Goal: Consume media (video, audio): Consume media (video, audio)

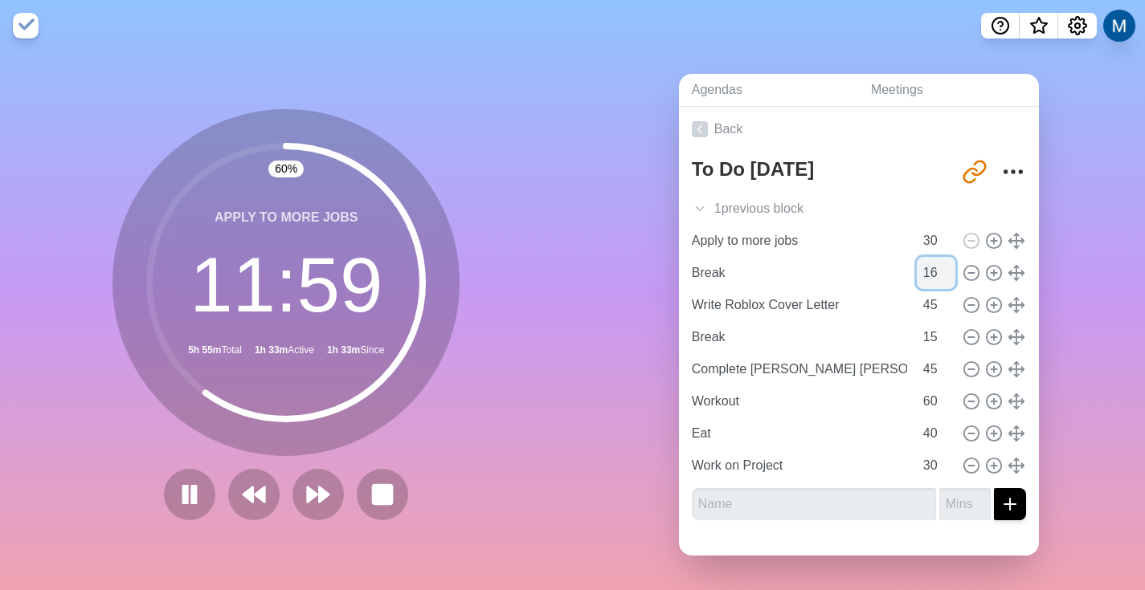
click at [929, 257] on input "16" at bounding box center [936, 273] width 39 height 32
click at [929, 257] on input "17" at bounding box center [936, 273] width 39 height 32
click at [929, 257] on input "18" at bounding box center [936, 273] width 39 height 32
click at [929, 257] on input "19" at bounding box center [936, 273] width 39 height 32
type input "20"
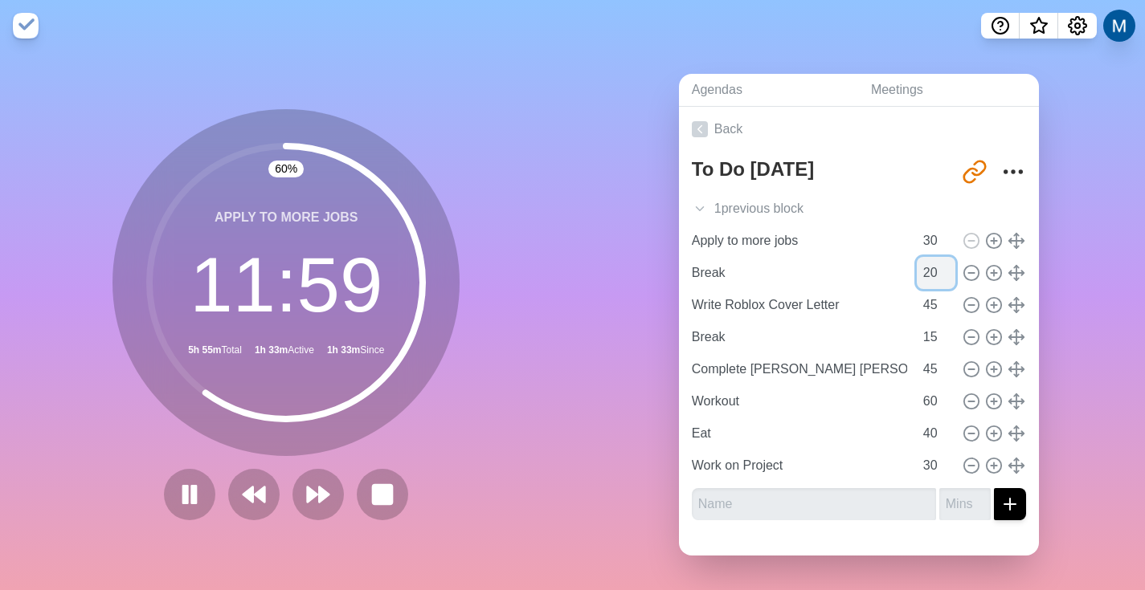
click at [929, 257] on input "20" at bounding box center [936, 273] width 39 height 32
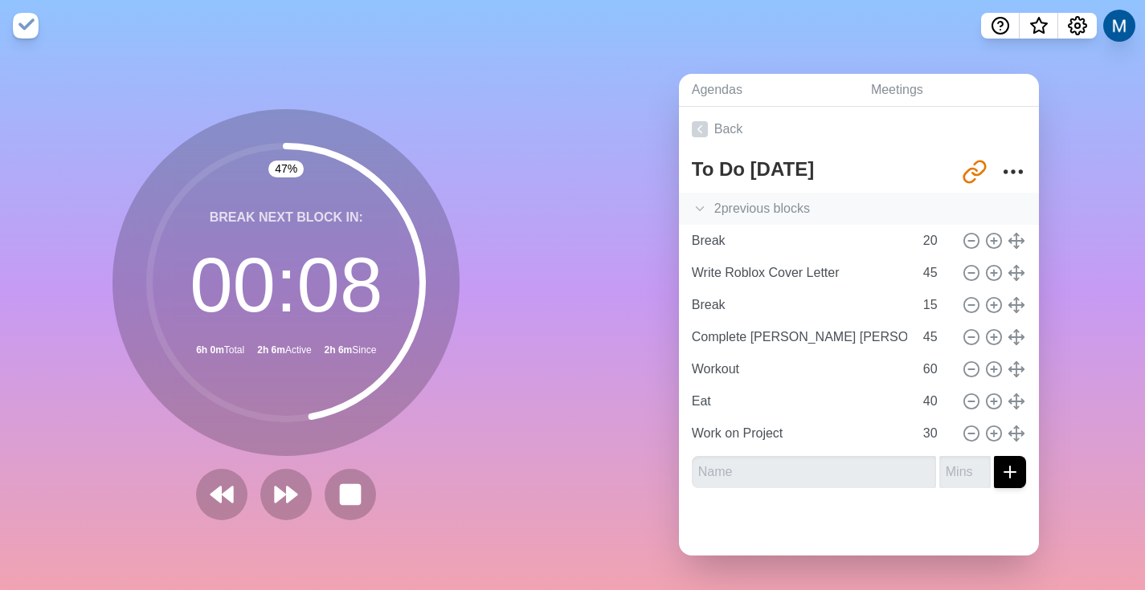
click at [756, 198] on div "2 previous block s" at bounding box center [859, 209] width 360 height 32
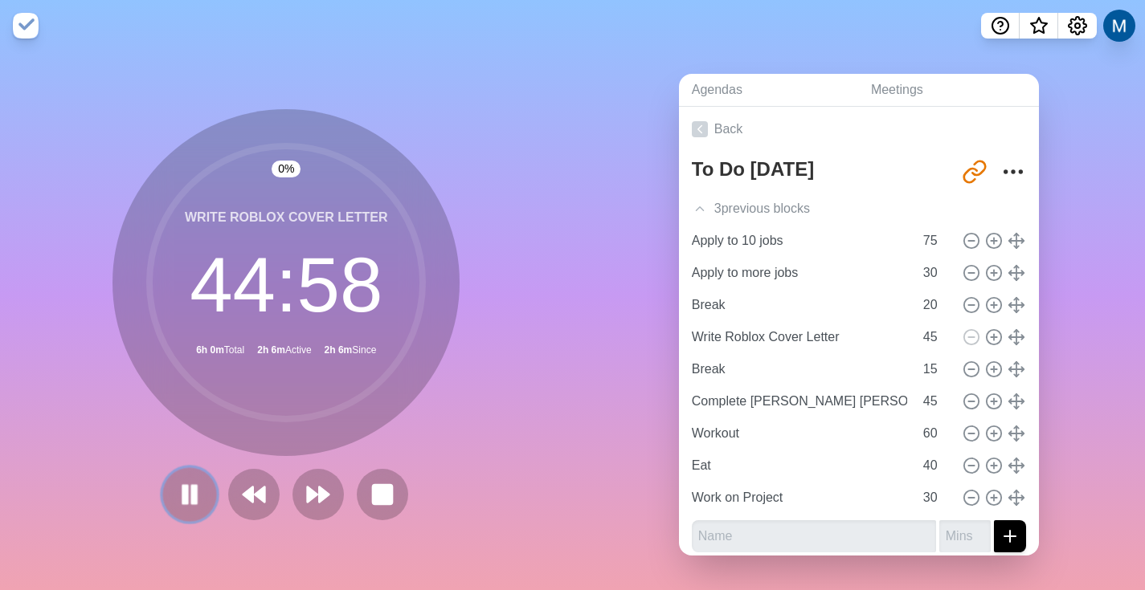
click at [187, 481] on icon at bounding box center [189, 494] width 27 height 27
click at [176, 488] on icon at bounding box center [189, 494] width 27 height 27
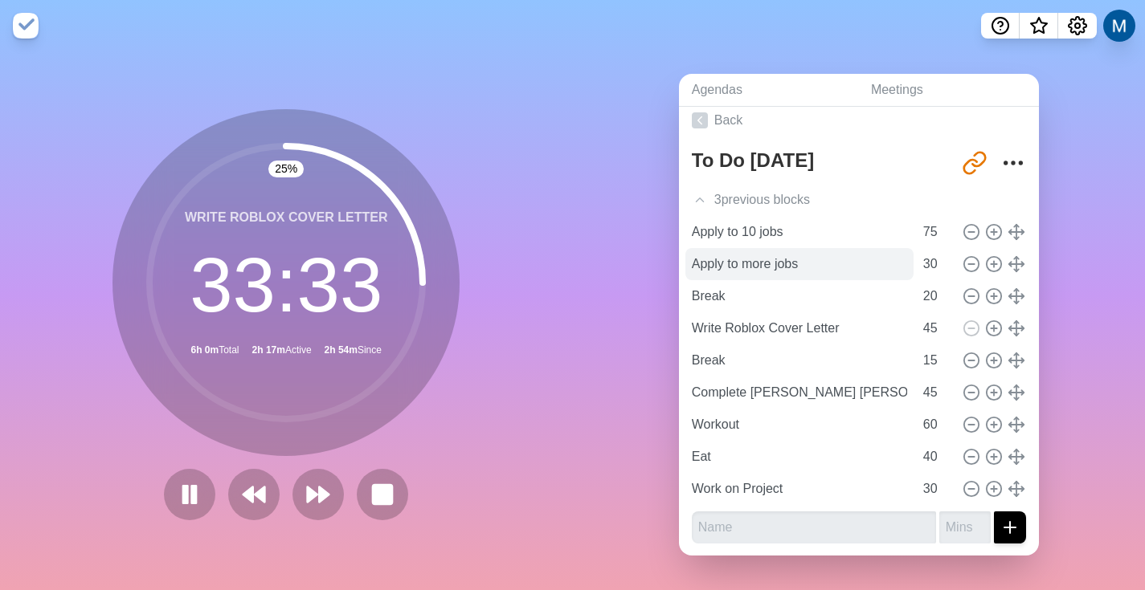
scroll to position [7, 0]
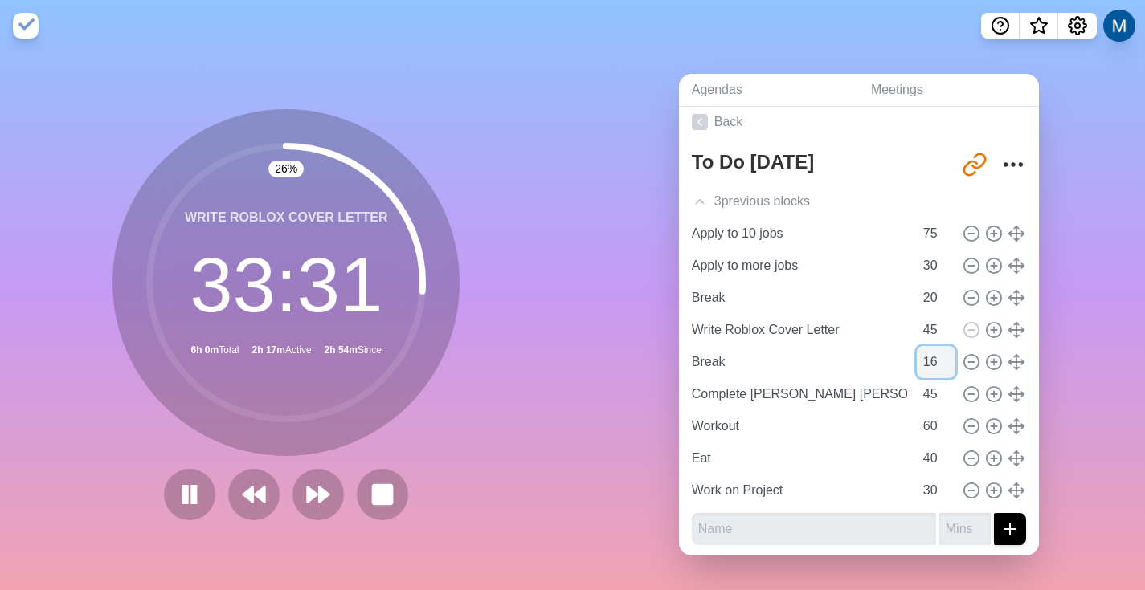
click at [929, 346] on input "16" at bounding box center [936, 362] width 39 height 32
click at [929, 346] on input "17" at bounding box center [936, 362] width 39 height 32
click at [929, 346] on input "18" at bounding box center [936, 362] width 39 height 32
click at [929, 346] on input "19" at bounding box center [936, 362] width 39 height 32
click at [929, 346] on input "20" at bounding box center [936, 362] width 39 height 32
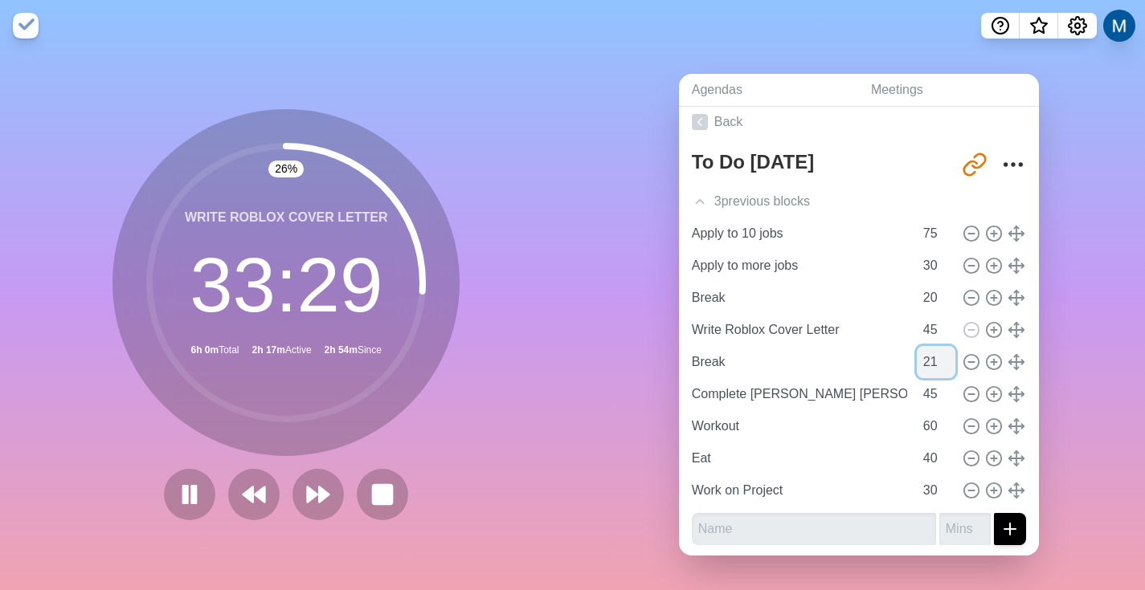
click at [929, 346] on input "21" at bounding box center [936, 362] width 39 height 32
click at [929, 346] on input "22" at bounding box center [936, 362] width 39 height 32
click at [929, 346] on input "23" at bounding box center [936, 362] width 39 height 32
click at [929, 346] on input "24" at bounding box center [936, 362] width 39 height 32
click at [929, 346] on input "25" at bounding box center [936, 362] width 39 height 32
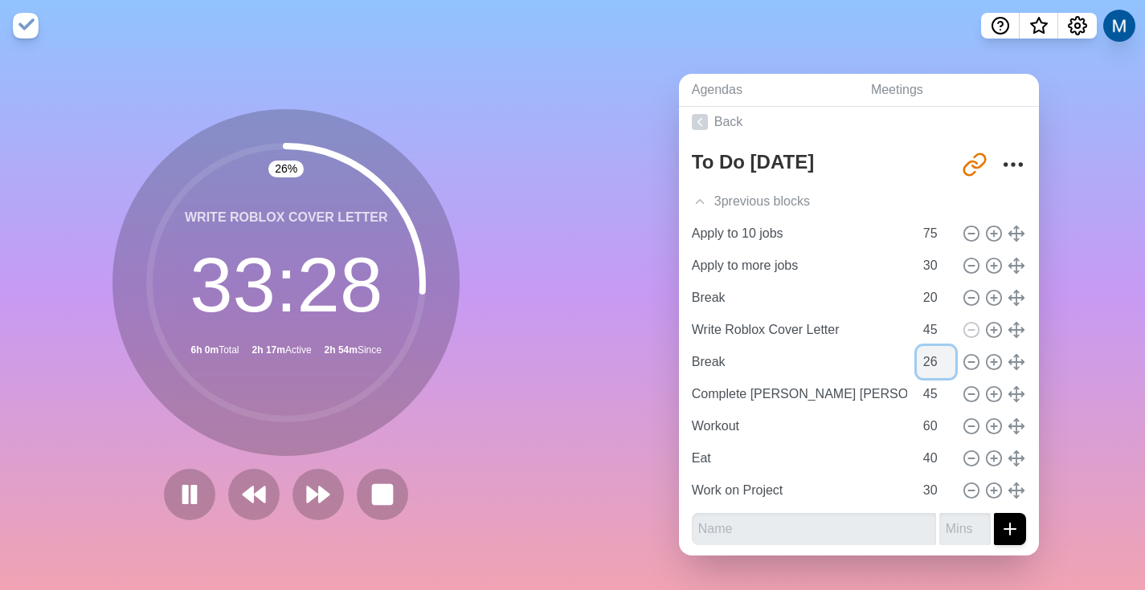
click at [929, 346] on input "26" at bounding box center [936, 362] width 39 height 32
click at [929, 346] on input "27" at bounding box center [936, 362] width 39 height 32
click at [929, 346] on input "28" at bounding box center [936, 362] width 39 height 32
click at [929, 346] on input "29" at bounding box center [936, 362] width 39 height 32
type input "30"
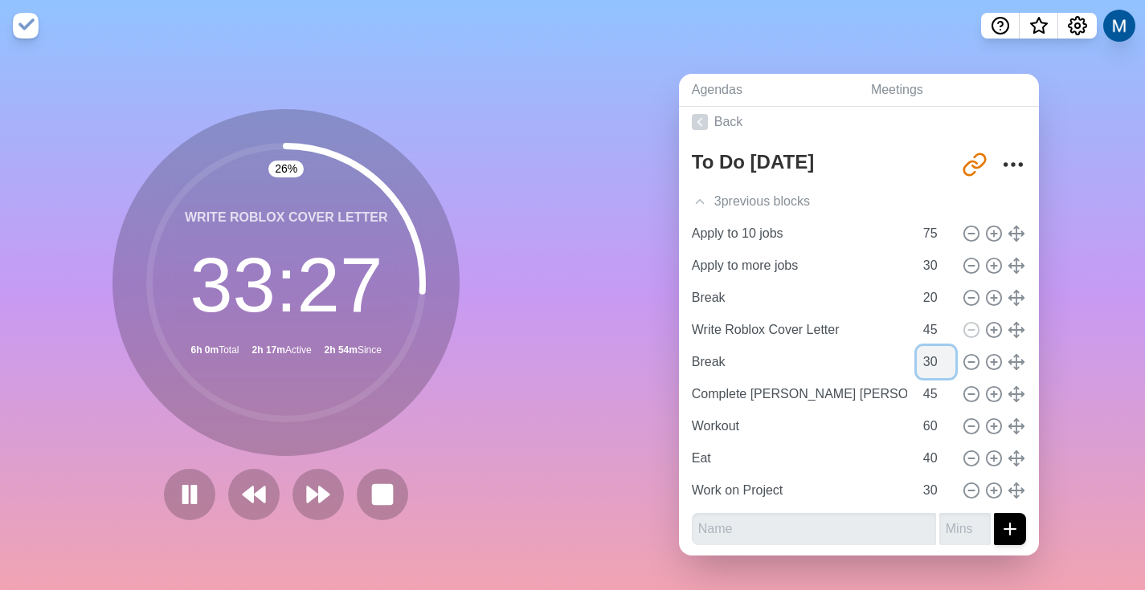
click at [929, 346] on input "30" at bounding box center [936, 362] width 39 height 32
